Goal: Navigation & Orientation: Find specific page/section

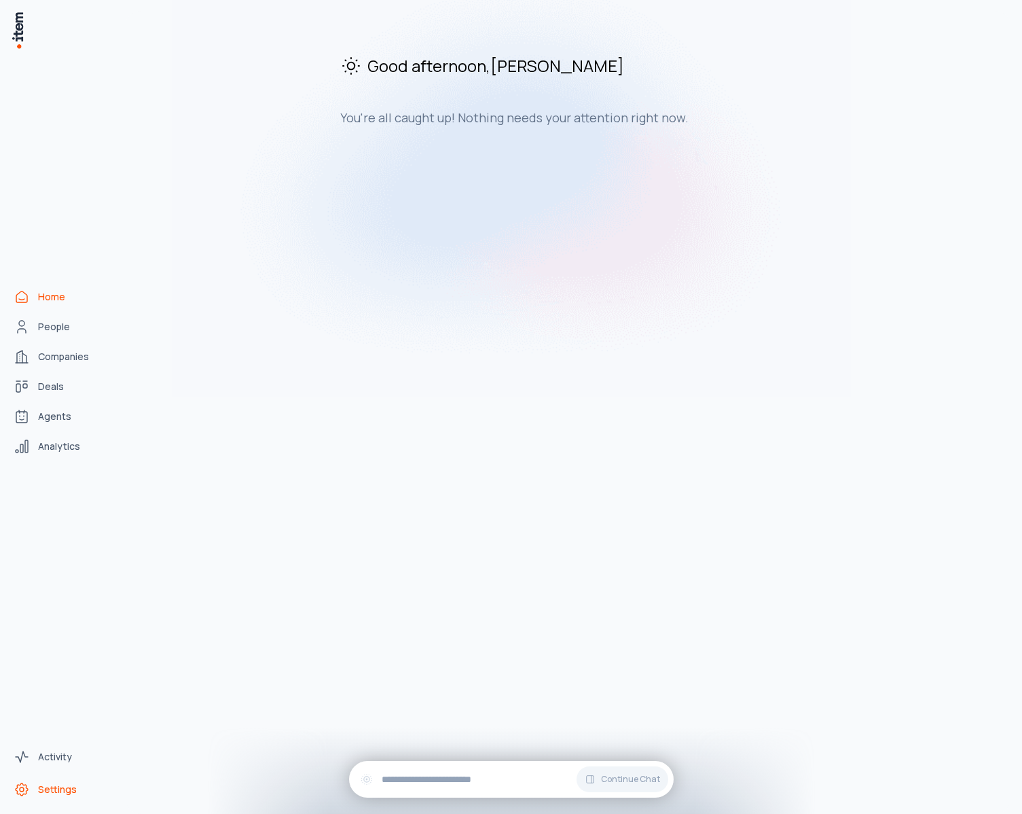
click at [44, 791] on span "Settings" at bounding box center [57, 790] width 39 height 14
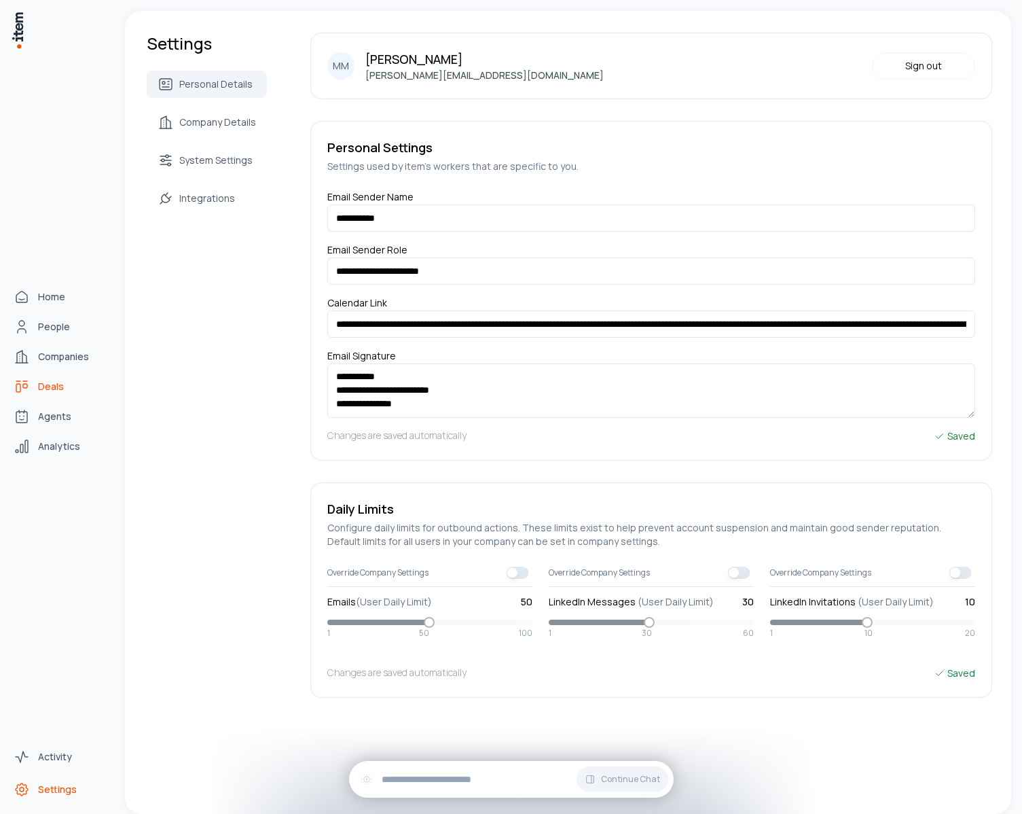
click at [50, 389] on span "Deals" at bounding box center [51, 387] width 26 height 14
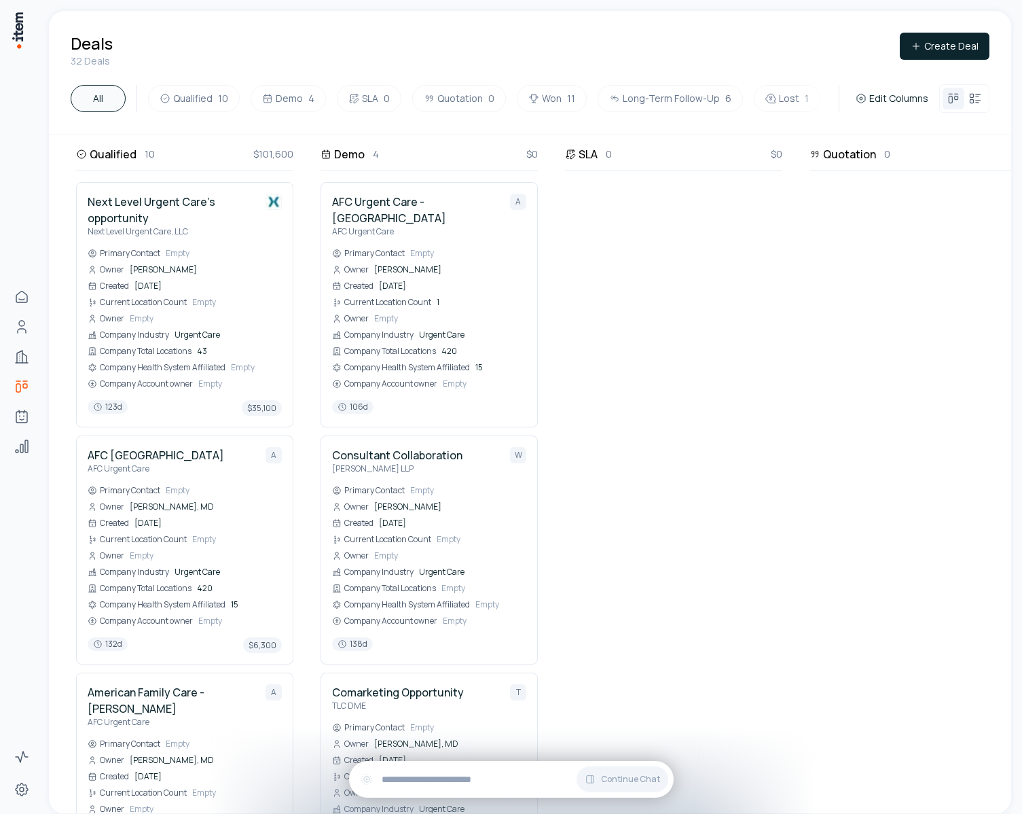
click at [315, 66] on div "Deals 32 Deals Create Deal" at bounding box center [530, 50] width 919 height 35
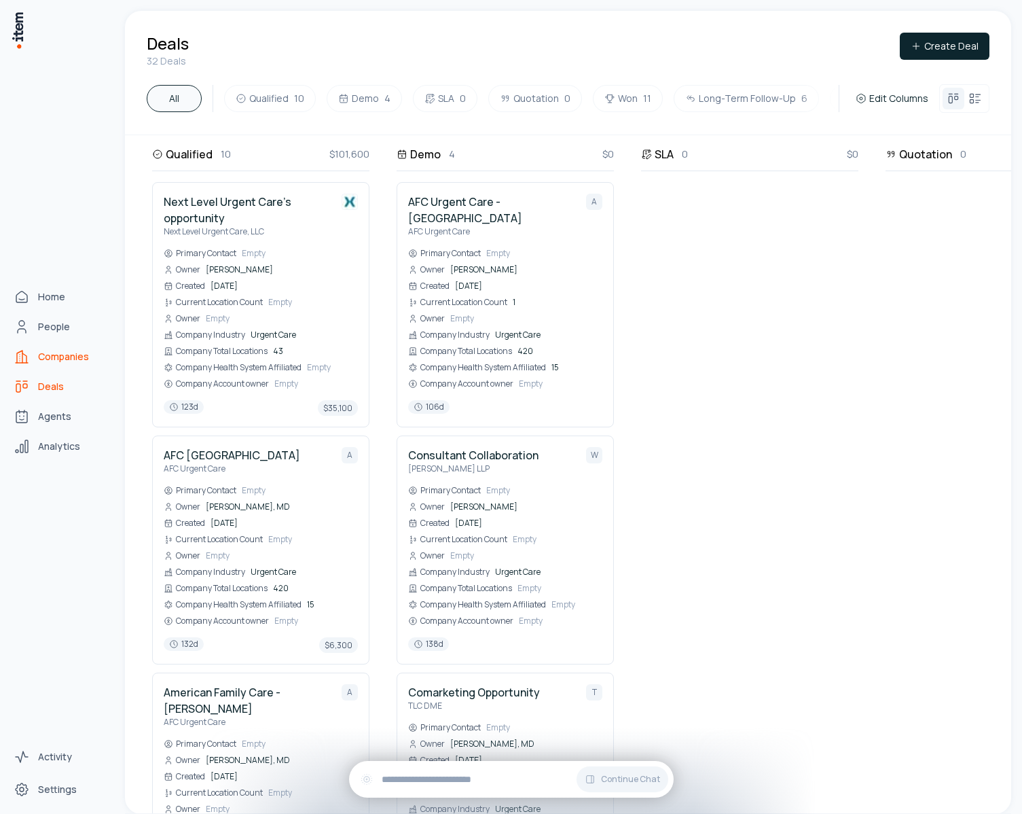
click at [48, 357] on span "Companies" at bounding box center [63, 357] width 51 height 14
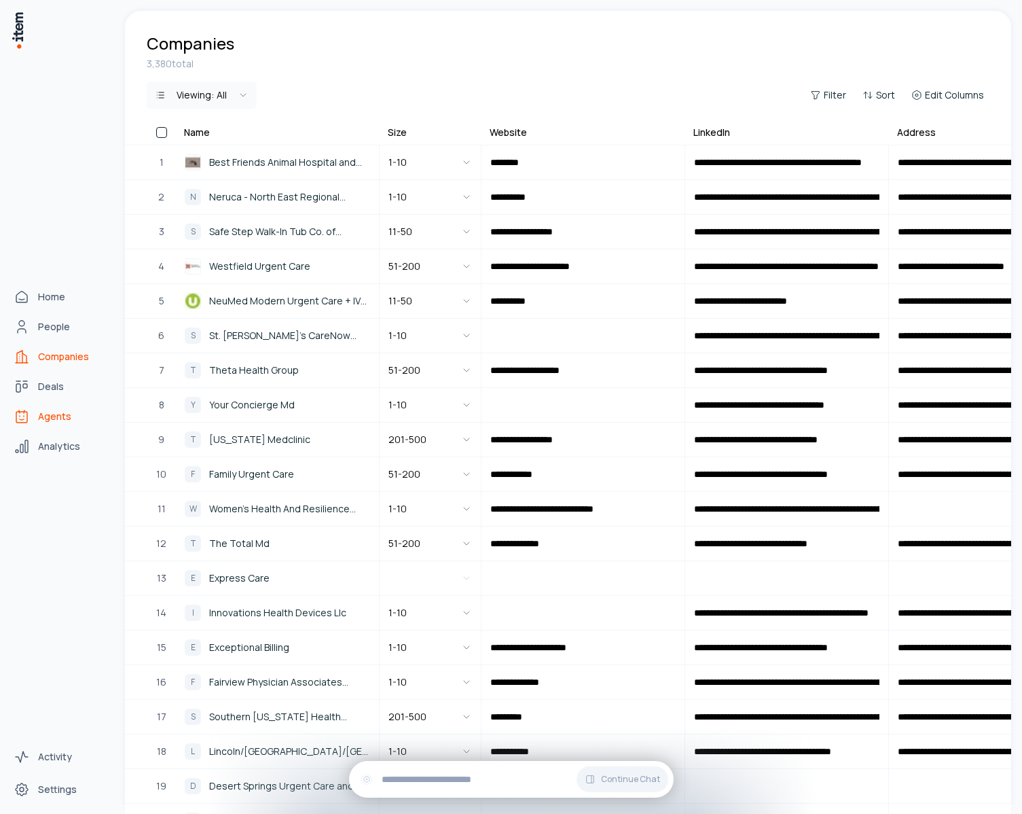
click at [28, 416] on icon "Agents" at bounding box center [22, 416] width 16 height 16
